Goal: Task Accomplishment & Management: Manage account settings

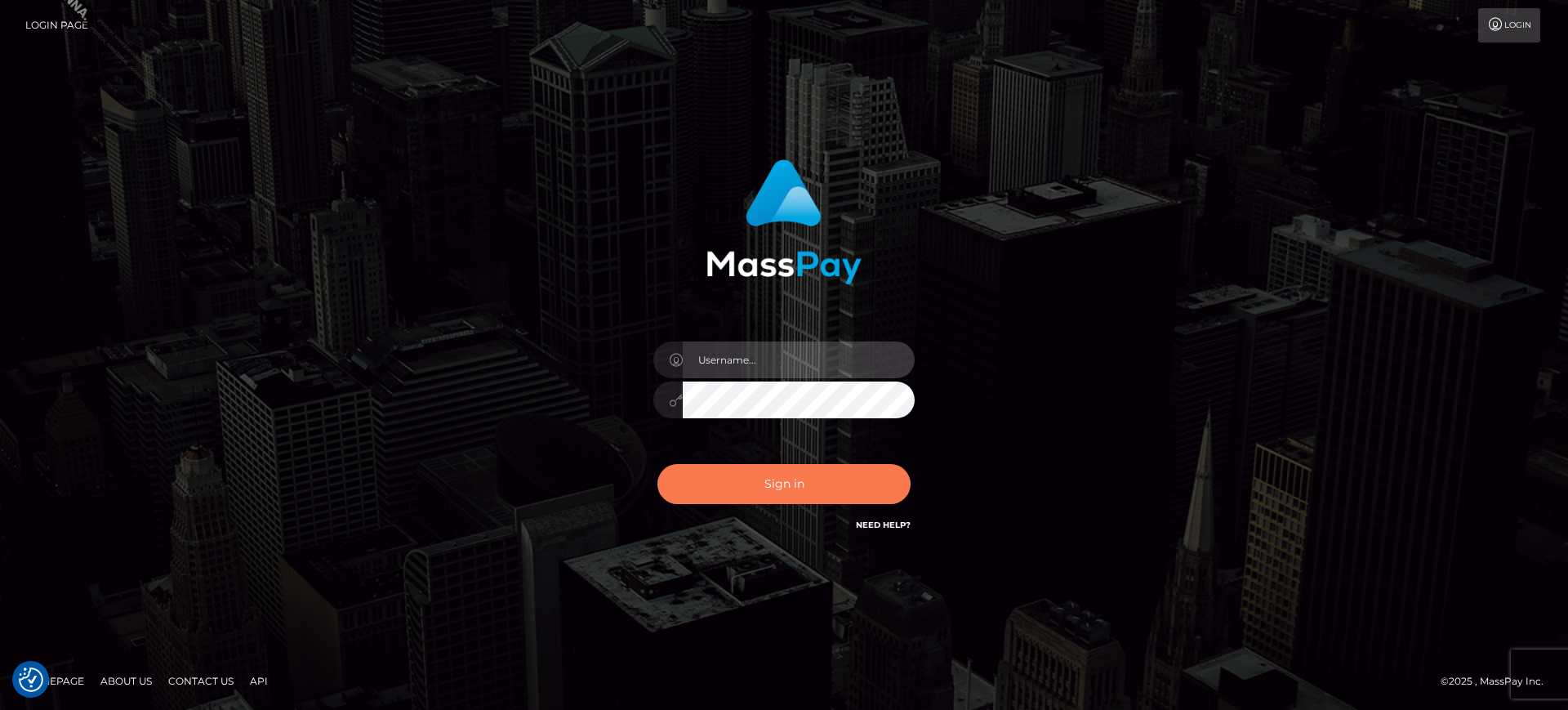
type input "[PERSON_NAME].B2S"
click at [732, 488] on button "Sign in" at bounding box center [784, 484] width 253 height 40
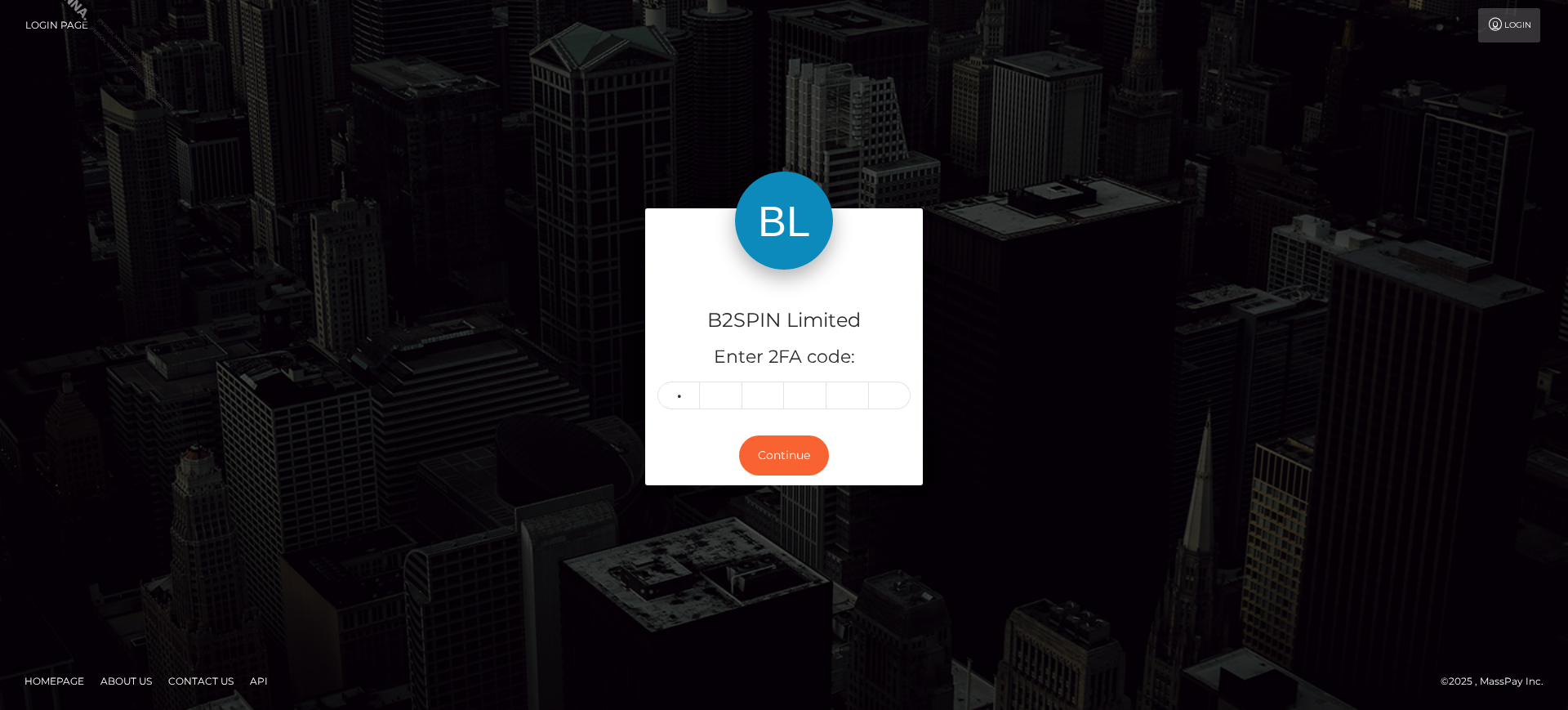
type input "6"
type input "0"
type input "2"
type input "8"
type input "3"
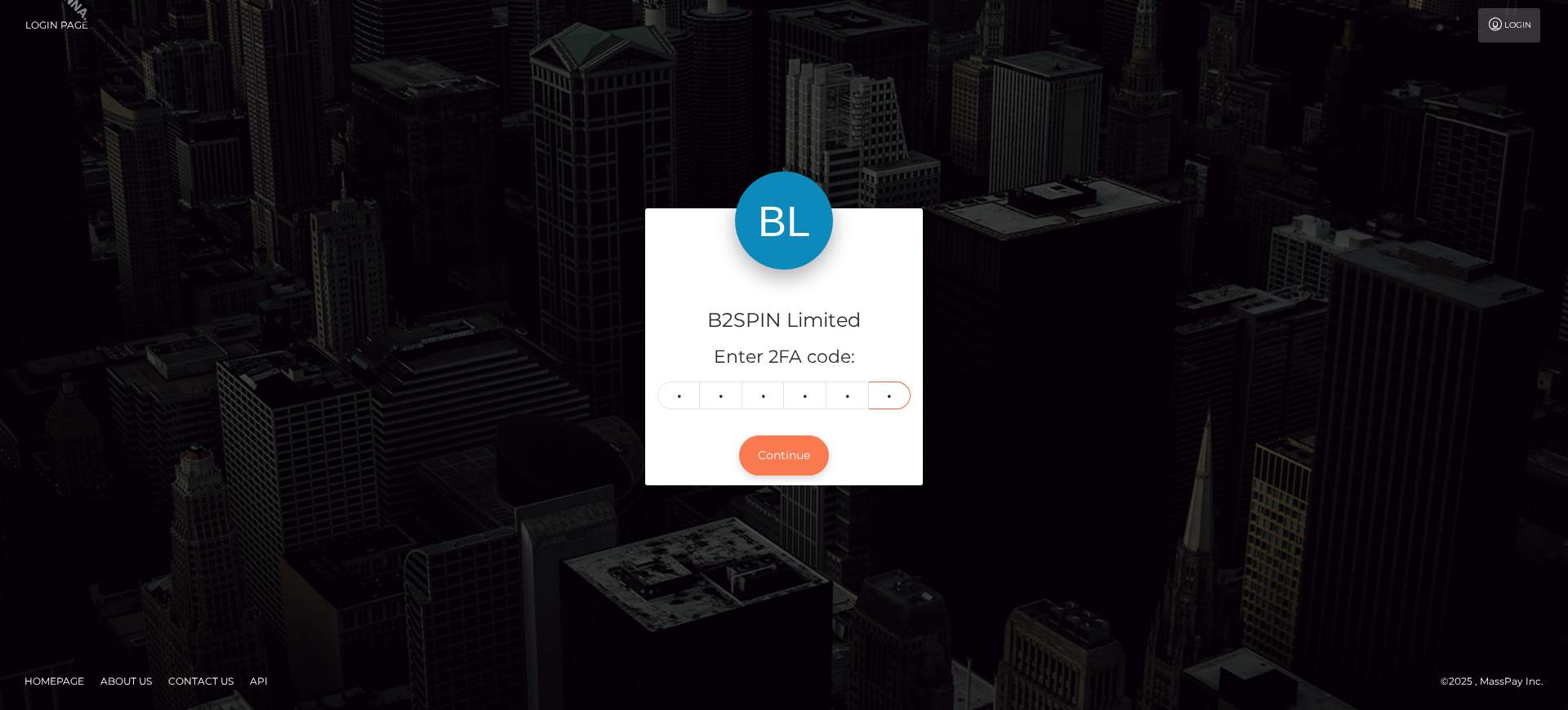
type input "1"
click at [792, 458] on button "Continue" at bounding box center [784, 456] width 90 height 40
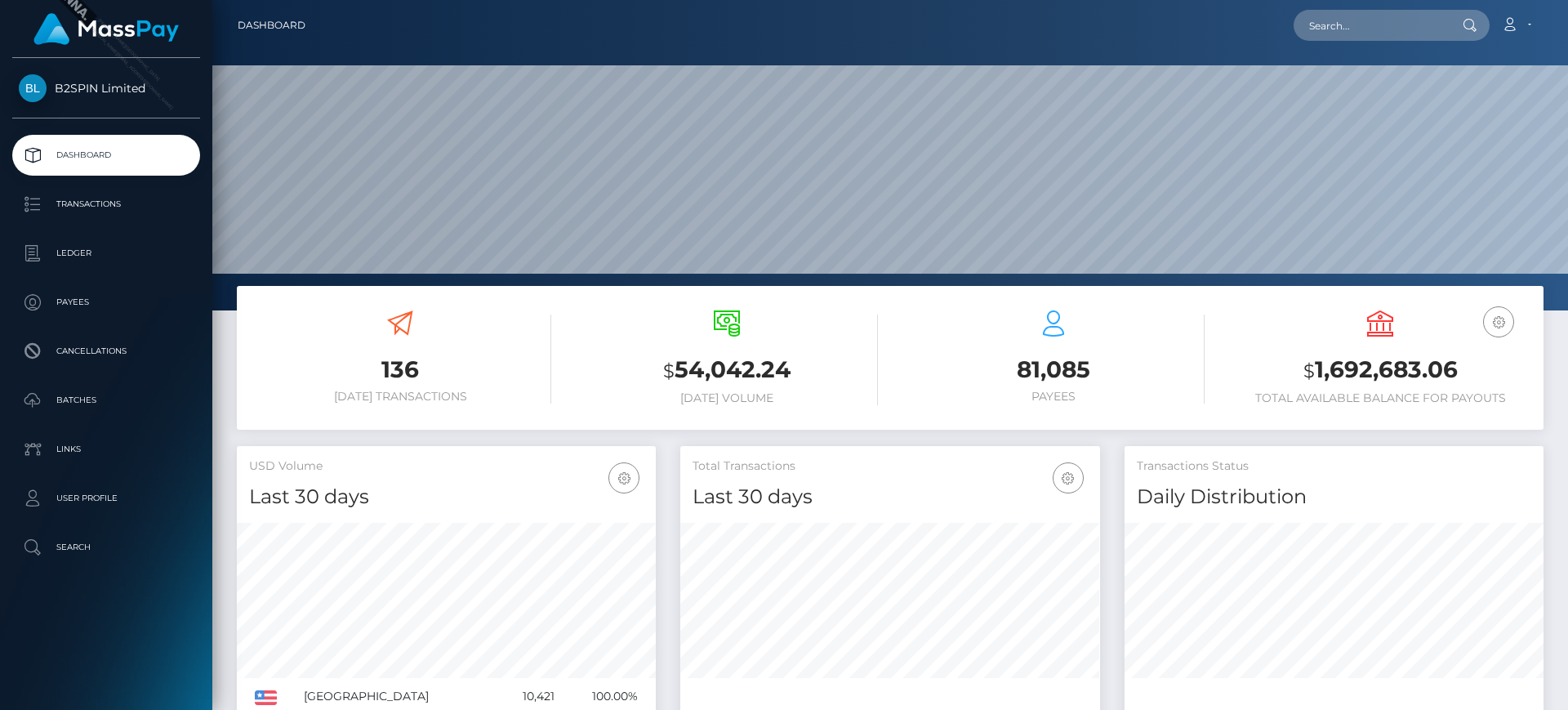
scroll to position [290, 419]
click at [107, 212] on p "Transactions" at bounding box center [107, 204] width 175 height 25
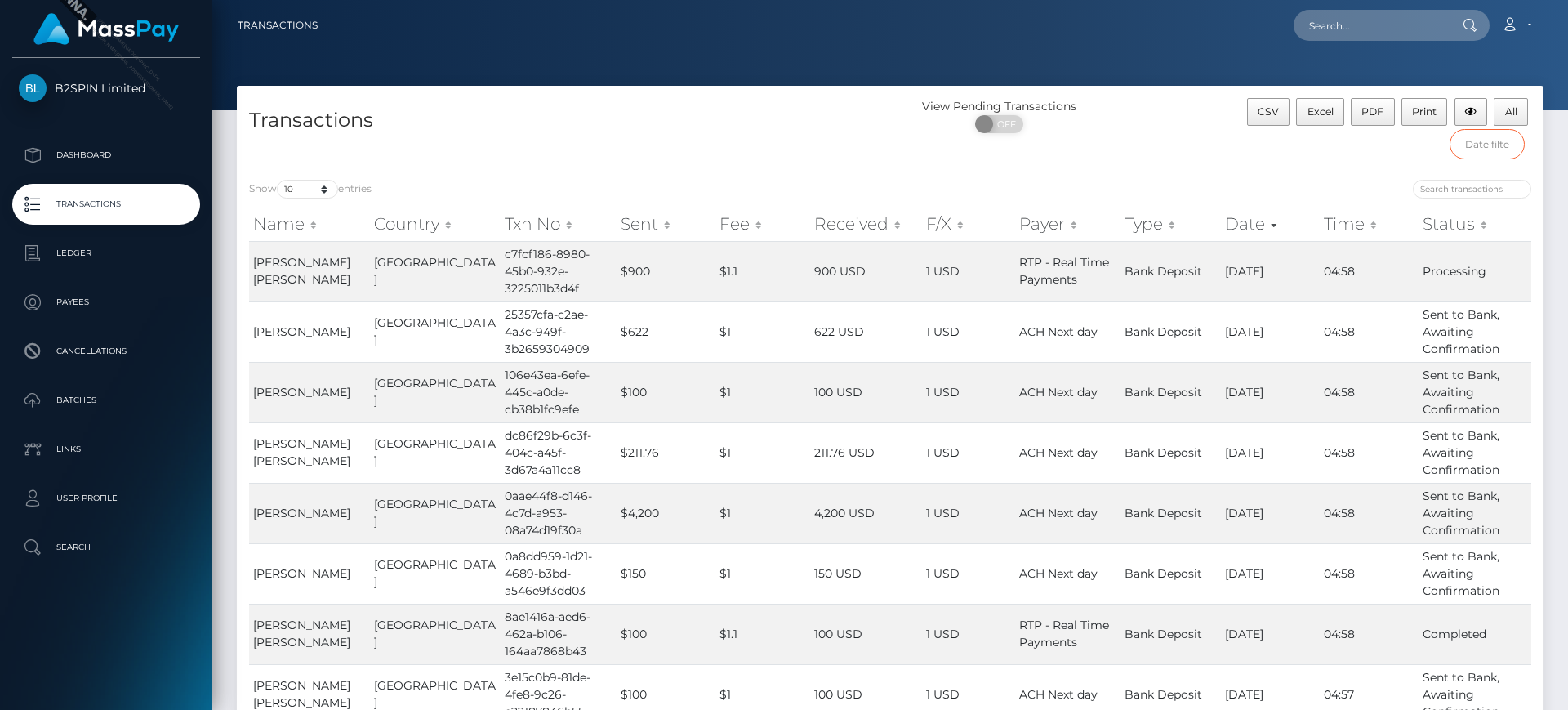
click at [1471, 151] on input "text" at bounding box center [1487, 143] width 76 height 30
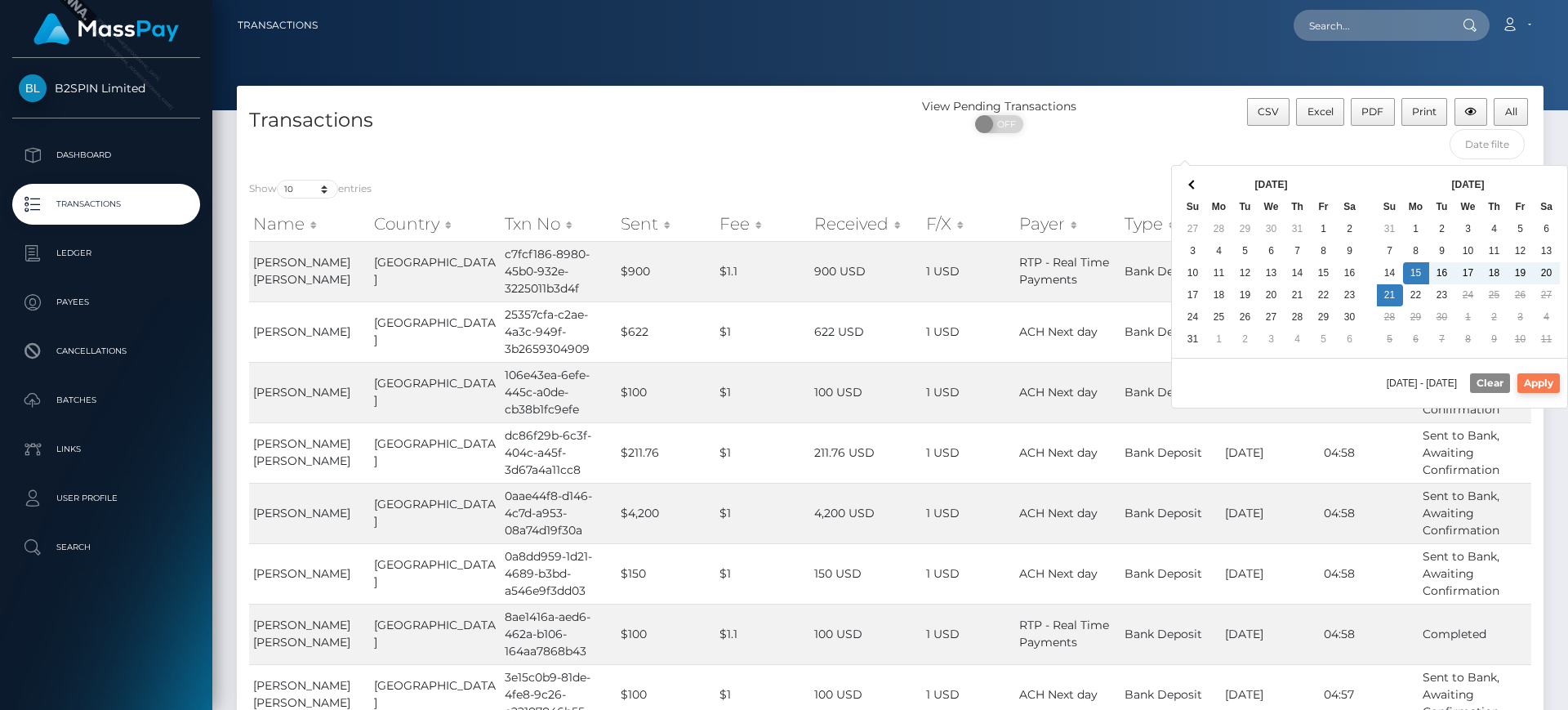
click at [1542, 388] on button "Apply" at bounding box center [1538, 383] width 42 height 19
type input "09/15/2025 - 09/21/2025"
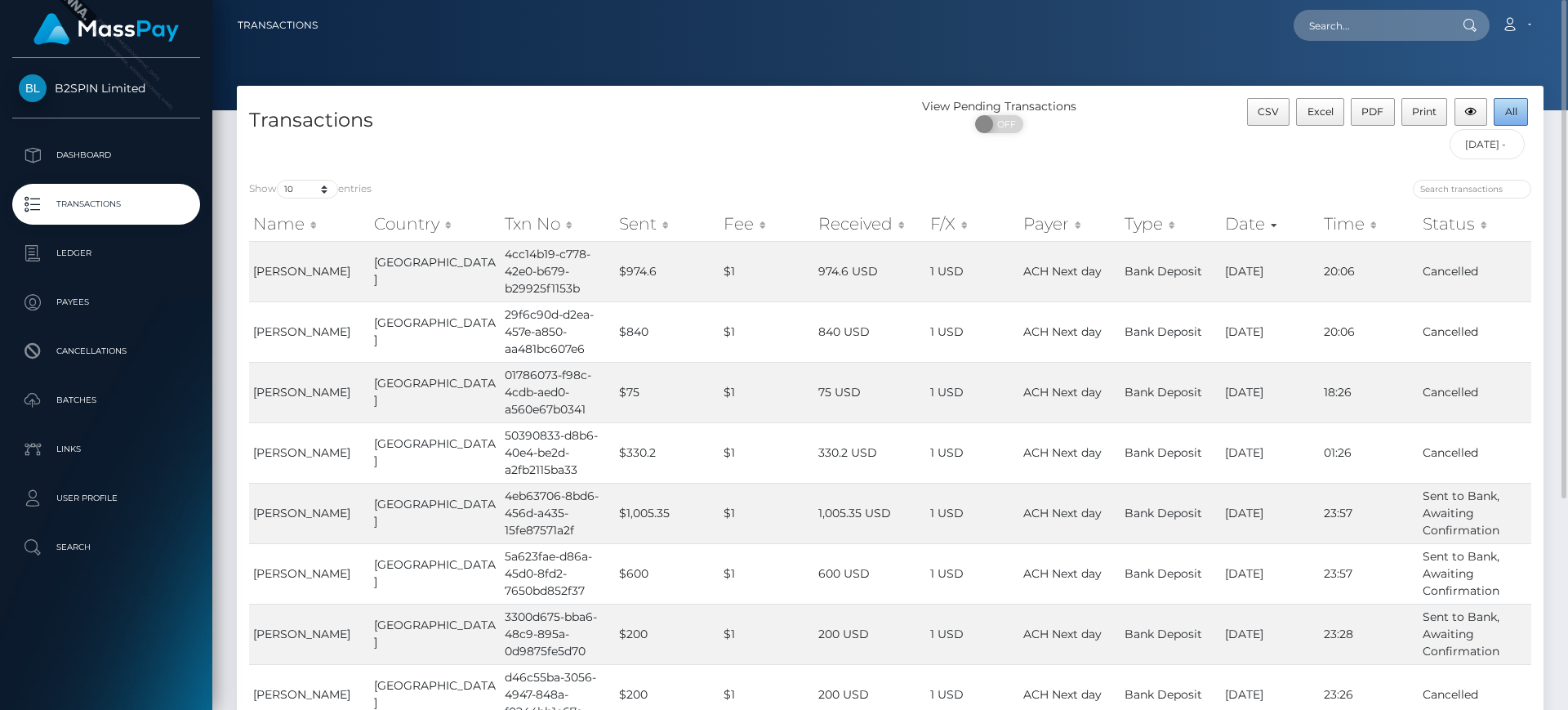
click at [1504, 107] on button "All" at bounding box center [1511, 111] width 35 height 28
click at [1504, 108] on button "All" at bounding box center [1511, 111] width 35 height 28
click at [1511, 106] on span "All" at bounding box center [1511, 111] width 12 height 12
click at [1247, 161] on div "CSV Excel PDF Print All 09/15/2025 - 09/21/2025" at bounding box center [1380, 132] width 326 height 69
